Goal: Find specific page/section: Find specific page/section

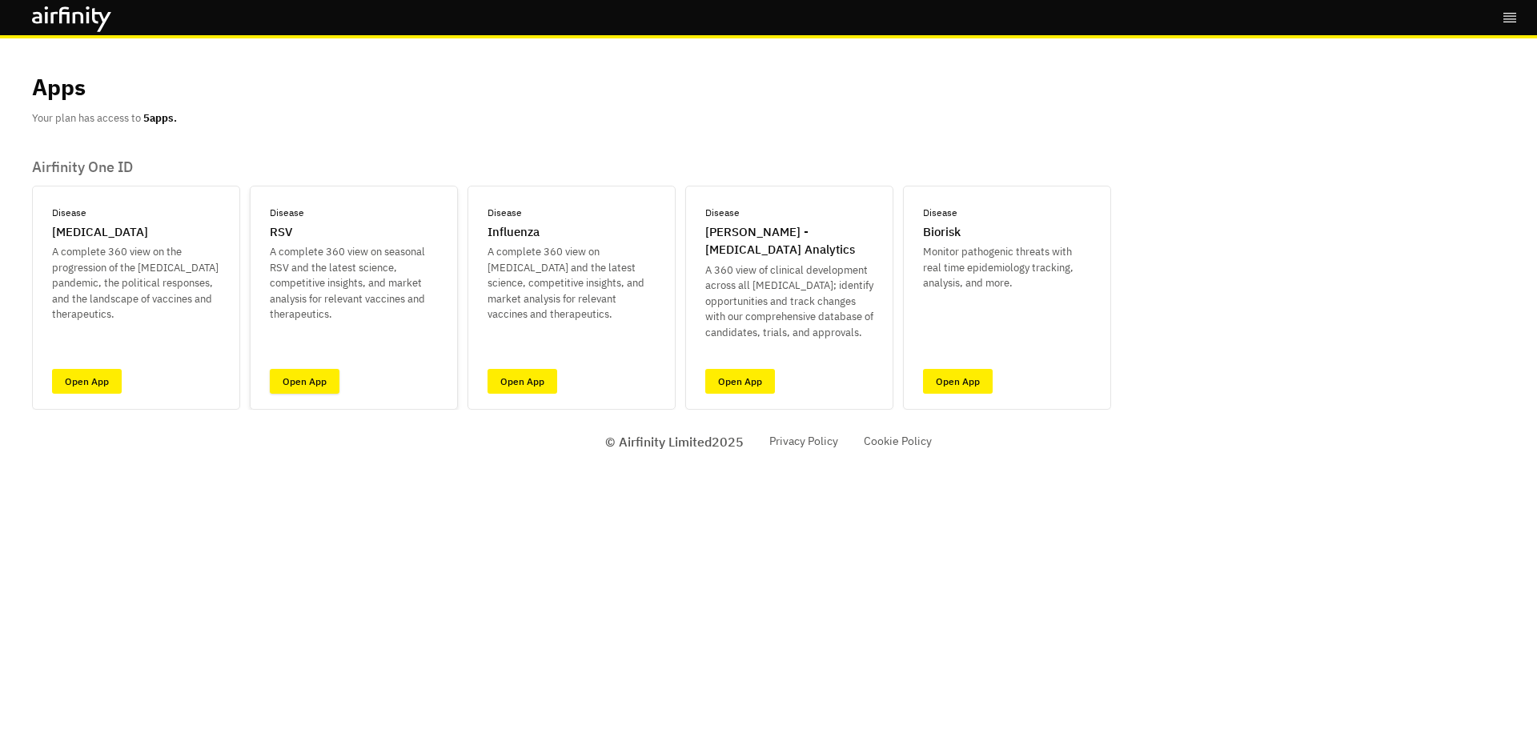
click at [310, 382] on link "Open App" at bounding box center [305, 381] width 70 height 25
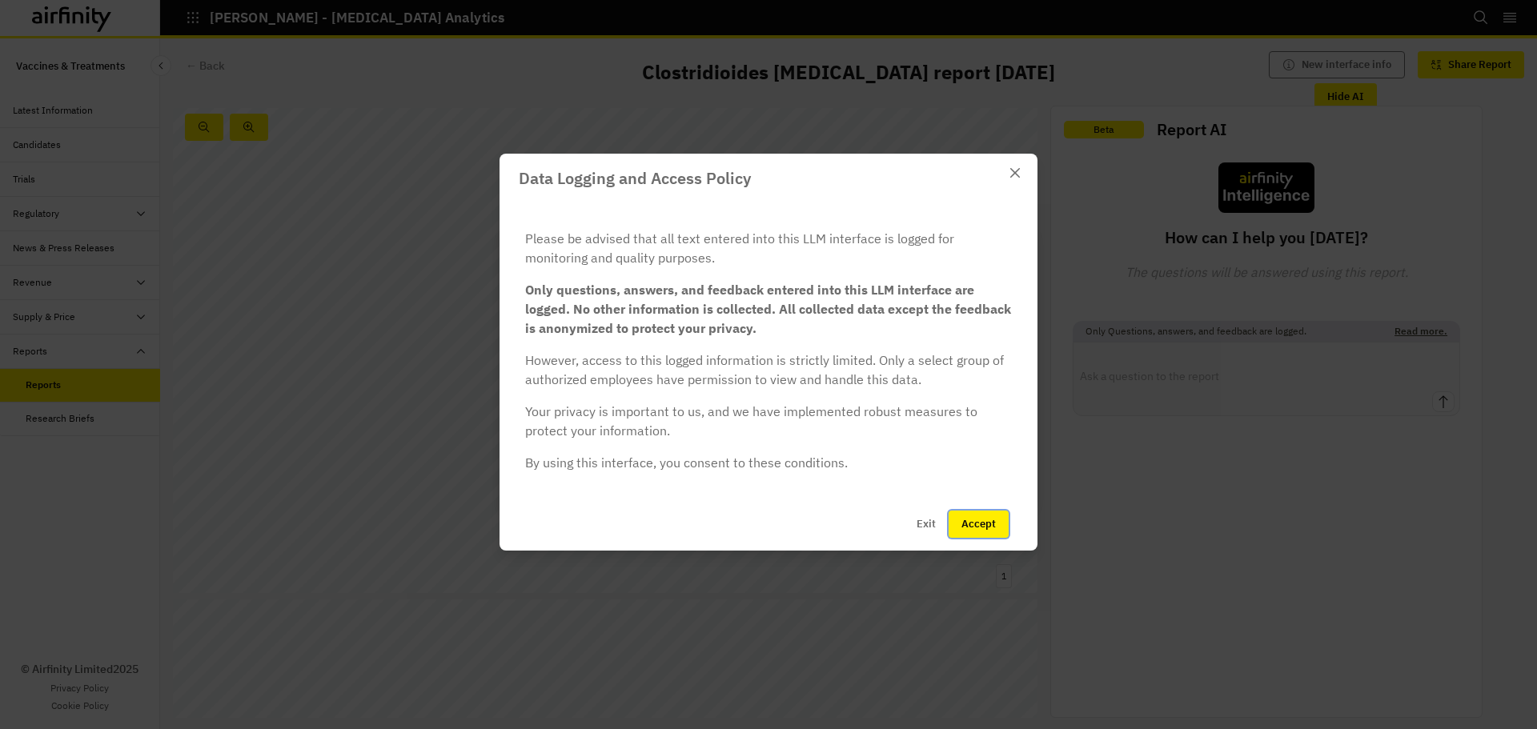
click at [993, 531] on button "Accept" at bounding box center [979, 524] width 60 height 27
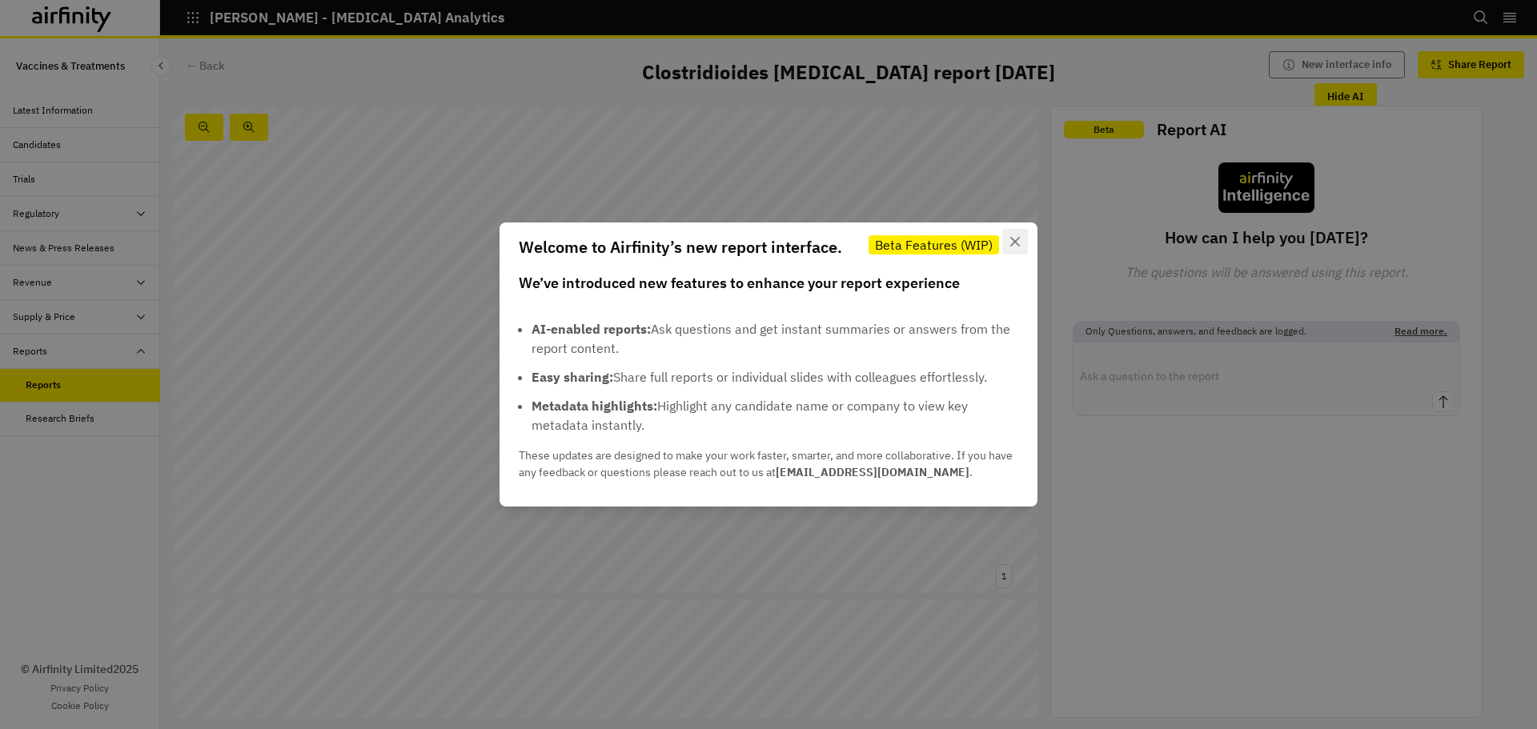
click at [1019, 242] on icon "Close" at bounding box center [1015, 242] width 10 height 10
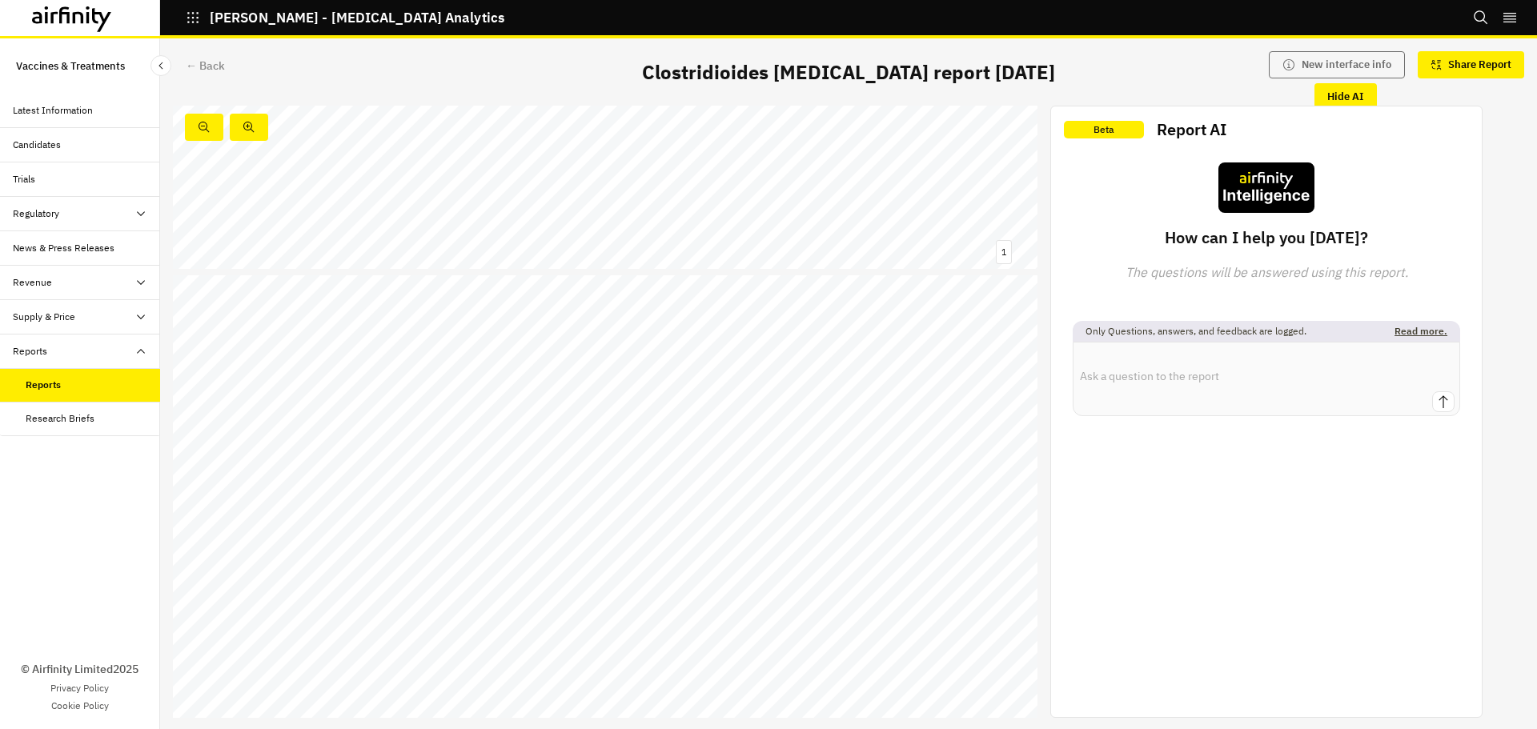
scroll to position [480, 0]
click at [249, 330] on link at bounding box center [241, 323] width 85 height 14
click at [271, 371] on link at bounding box center [241, 374] width 85 height 14
click at [227, 375] on link at bounding box center [241, 374] width 85 height 14
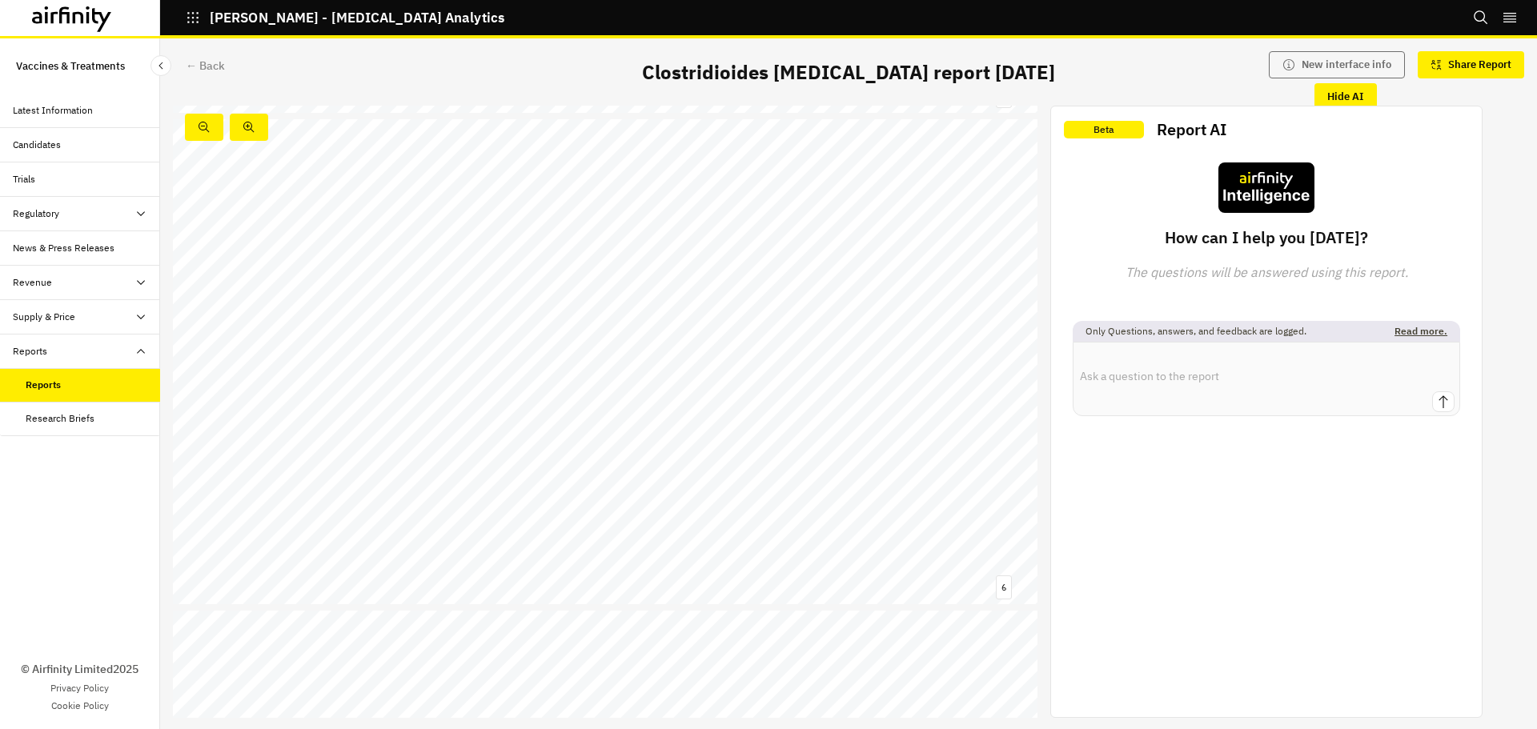
scroll to position [2465, 0]
click at [830, 563] on link at bounding box center [831, 561] width 46 height 7
click at [937, 562] on link at bounding box center [938, 562] width 10 height 6
click at [825, 551] on link at bounding box center [824, 552] width 10 height 6
click at [802, 552] on link at bounding box center [807, 552] width 15 height 6
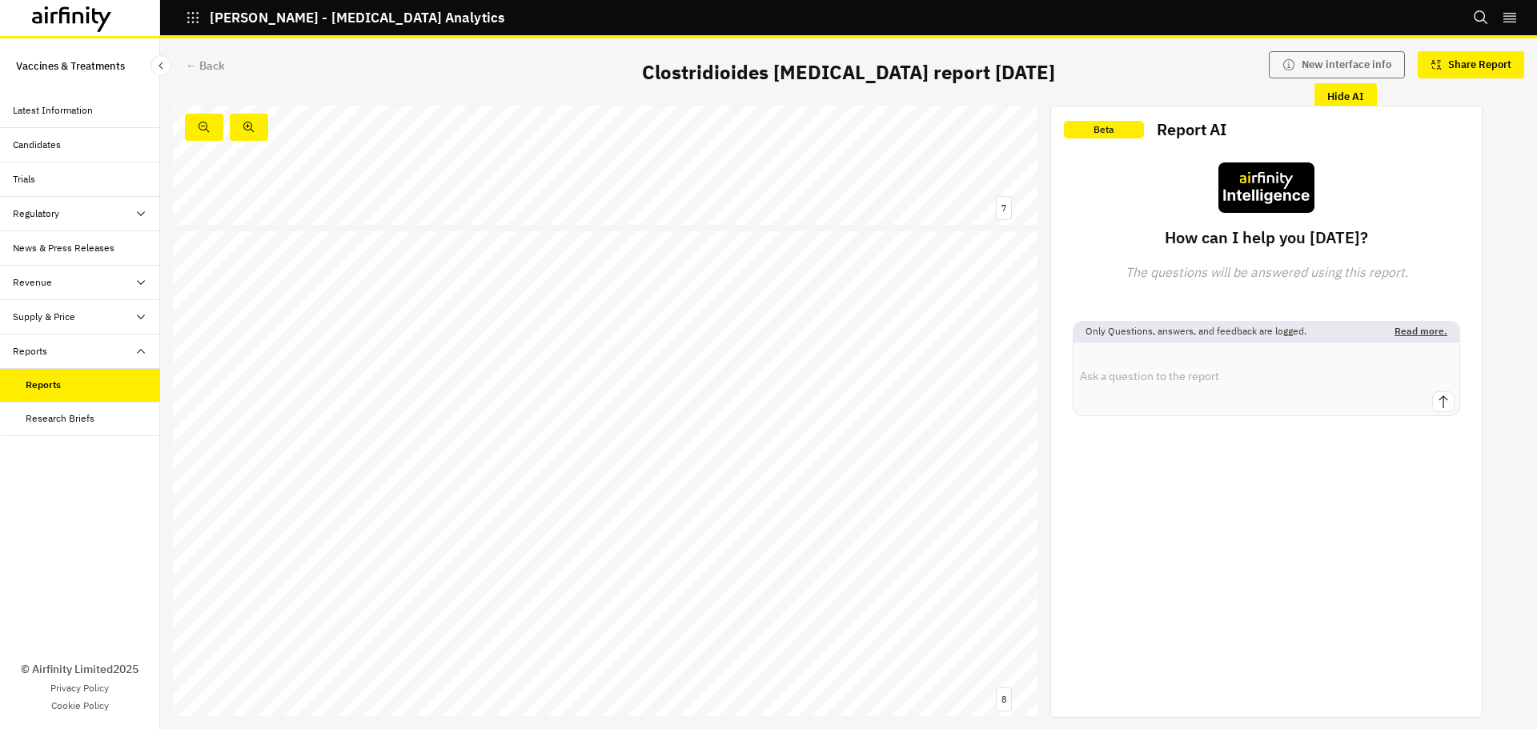
scroll to position [3345, 0]
click at [796, 359] on link at bounding box center [744, 359] width 255 height 14
click at [26, 378] on div "Reports" at bounding box center [43, 385] width 35 height 14
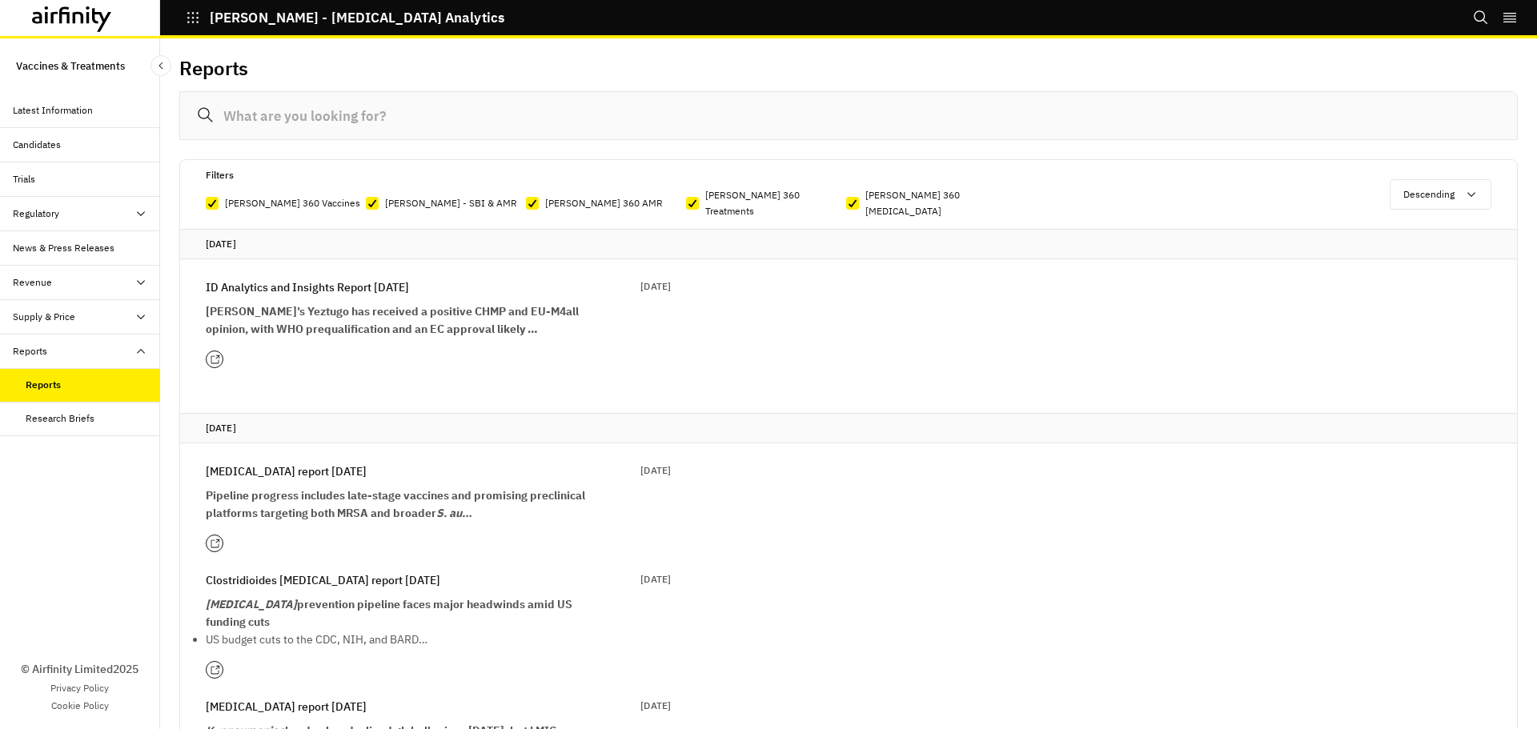
click at [333, 110] on input at bounding box center [848, 115] width 1338 height 49
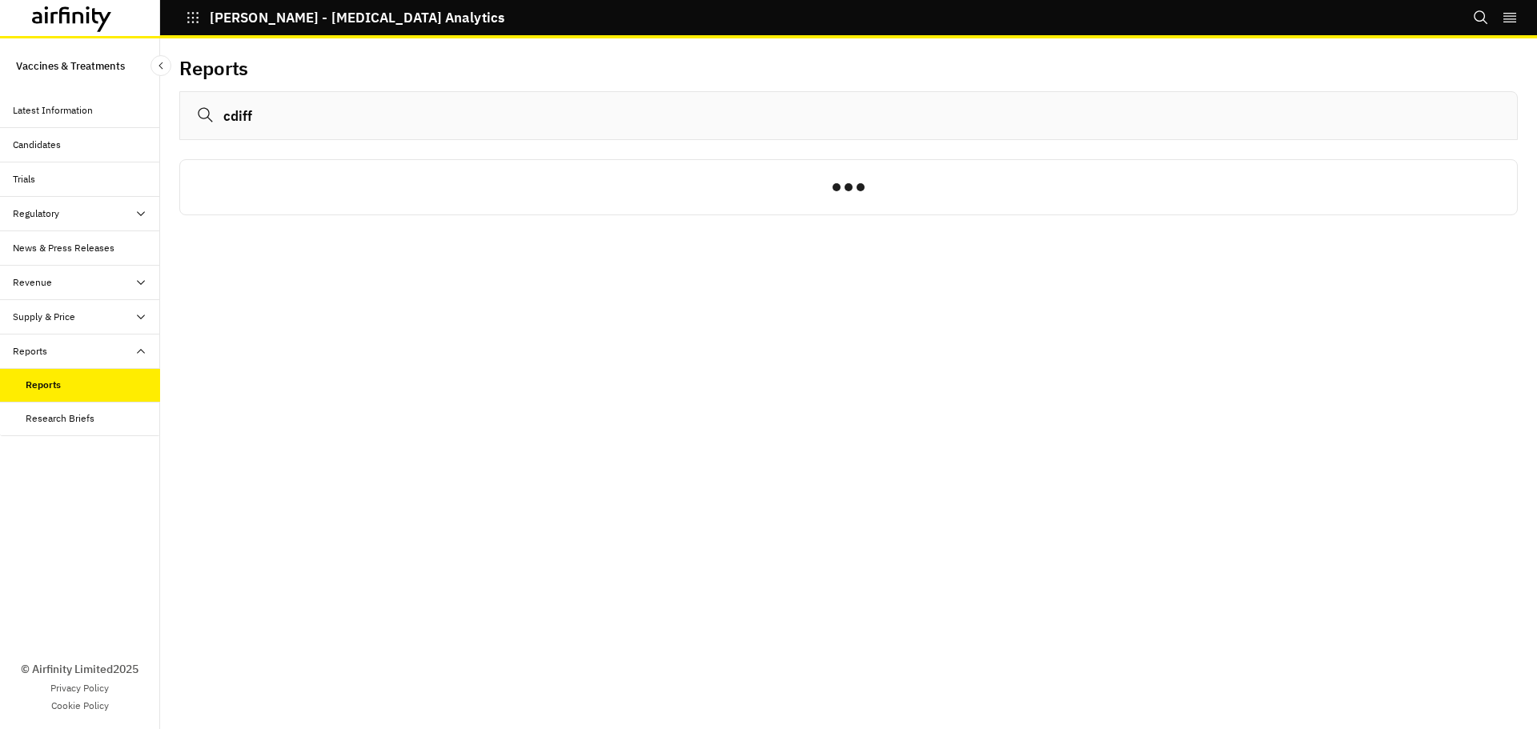
type input "cdiff"
click at [86, 11] on icon at bounding box center [72, 19] width 80 height 26
